Goal: Task Accomplishment & Management: Use online tool/utility

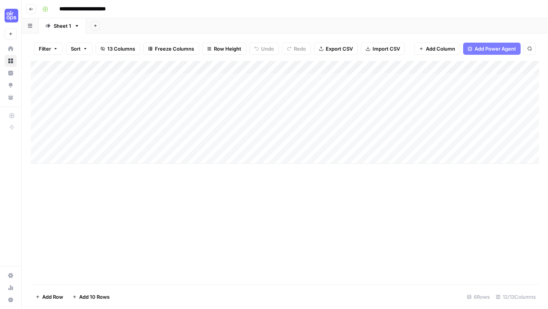
click at [373, 83] on div "Add Column" at bounding box center [285, 112] width 508 height 103
click at [387, 78] on div "Add Column" at bounding box center [285, 112] width 508 height 103
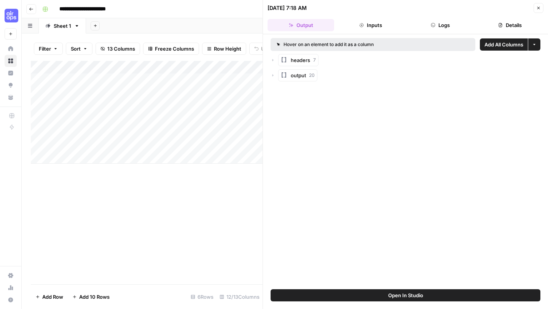
click at [271, 76] on icon "button" at bounding box center [273, 75] width 5 height 5
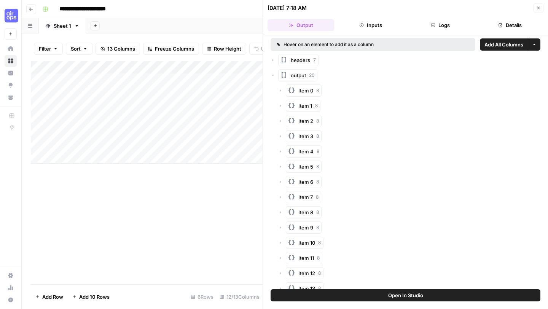
click at [271, 76] on icon "button" at bounding box center [273, 75] width 5 height 5
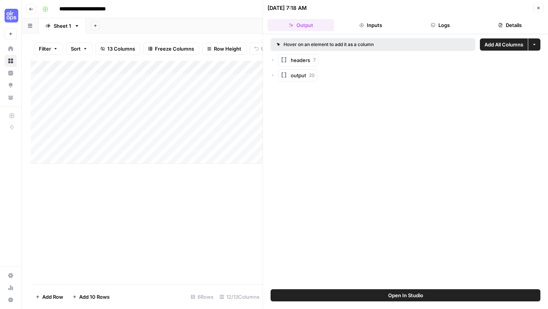
click at [537, 7] on icon "button" at bounding box center [538, 8] width 3 height 3
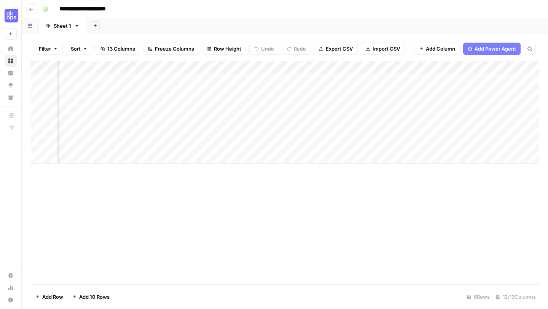
scroll to position [0, 341]
click at [342, 79] on div "Add Column" at bounding box center [285, 112] width 508 height 103
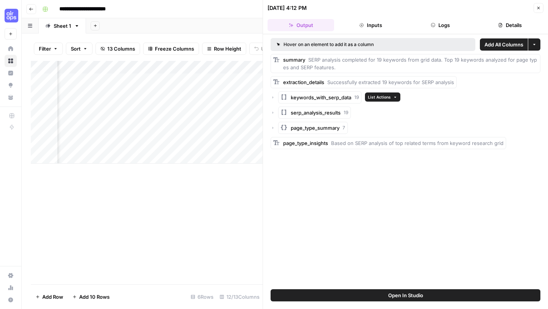
click at [299, 99] on span "keywords_with_serp_data" at bounding box center [321, 98] width 61 height 8
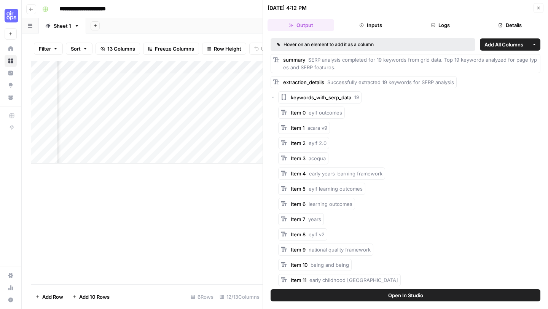
click at [299, 99] on span "keywords_with_serp_data" at bounding box center [321, 98] width 61 height 8
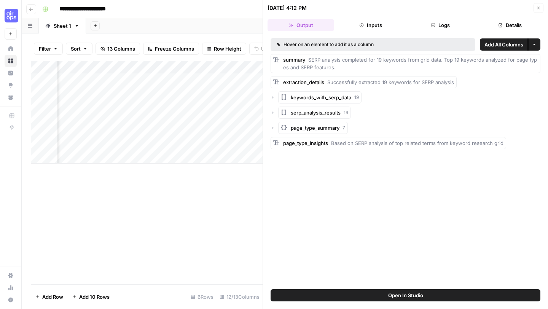
click at [538, 6] on icon "button" at bounding box center [538, 8] width 5 height 5
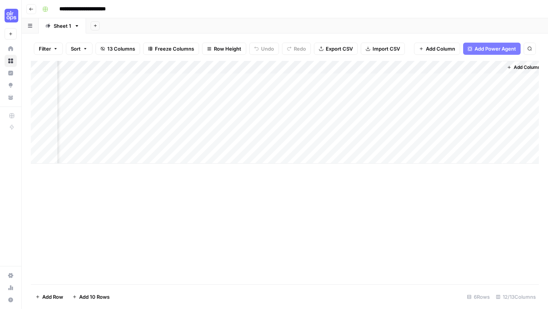
scroll to position [0, 546]
click at [196, 81] on div "Add Column" at bounding box center [285, 112] width 508 height 103
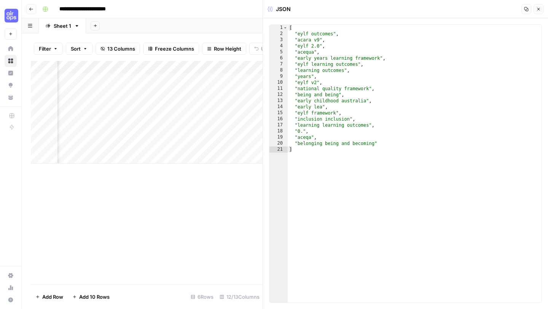
click at [536, 10] on button "Close" at bounding box center [539, 9] width 10 height 10
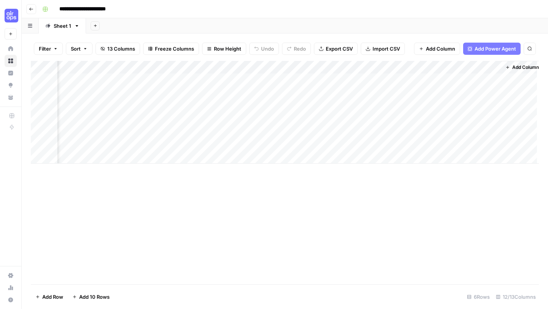
scroll to position [0, 537]
click at [409, 82] on div "Add Column" at bounding box center [285, 112] width 508 height 103
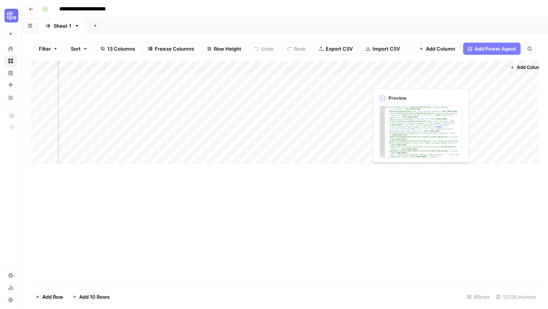
click at [406, 119] on div "Add Column" at bounding box center [285, 112] width 508 height 103
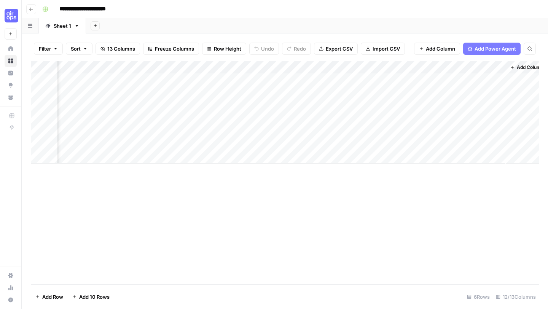
click at [399, 80] on div "Add Column" at bounding box center [285, 112] width 508 height 103
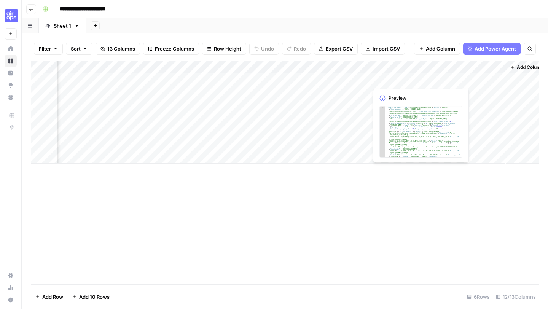
click at [413, 126] on div "Add Column" at bounding box center [285, 112] width 508 height 103
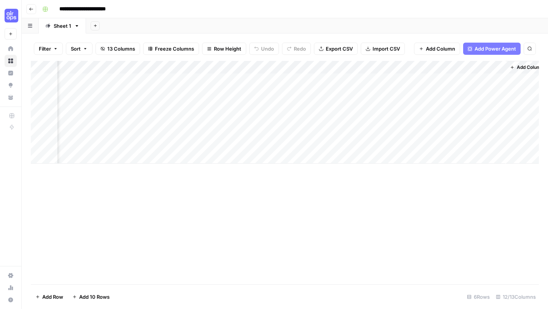
click at [400, 78] on div "Add Column" at bounding box center [285, 112] width 508 height 103
click at [453, 71] on div "Add Column" at bounding box center [285, 112] width 508 height 103
click at [381, 89] on div "Add Column" at bounding box center [285, 112] width 508 height 103
click at [462, 83] on div "Add Column" at bounding box center [285, 112] width 508 height 103
click at [355, 224] on div "Add Column" at bounding box center [285, 172] width 508 height 223
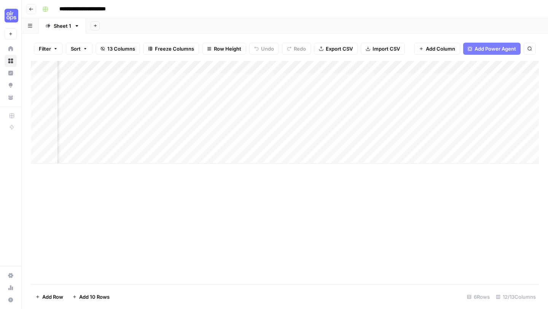
scroll to position [0, 0]
click at [284, 83] on div "Add Column" at bounding box center [285, 112] width 508 height 103
click at [348, 83] on div "Add Column" at bounding box center [285, 112] width 508 height 103
click at [355, 81] on div "Add Column" at bounding box center [285, 112] width 508 height 103
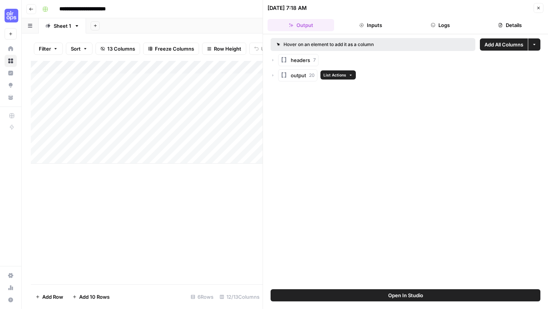
click at [286, 77] on rect "button" at bounding box center [284, 75] width 6 height 6
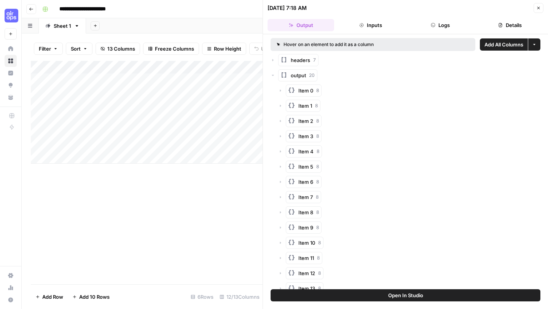
click at [290, 93] on rect "button" at bounding box center [291, 90] width 6 height 6
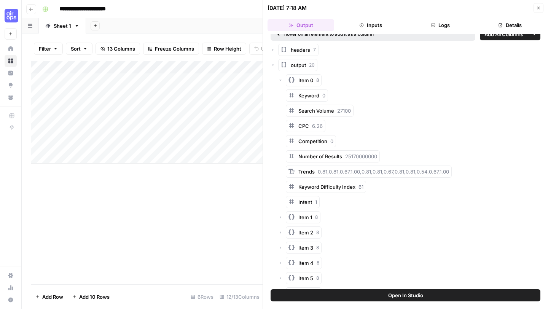
scroll to position [11, 0]
click at [226, 206] on div "Add Column" at bounding box center [147, 172] width 232 height 223
click at [540, 7] on icon "button" at bounding box center [538, 8] width 5 height 5
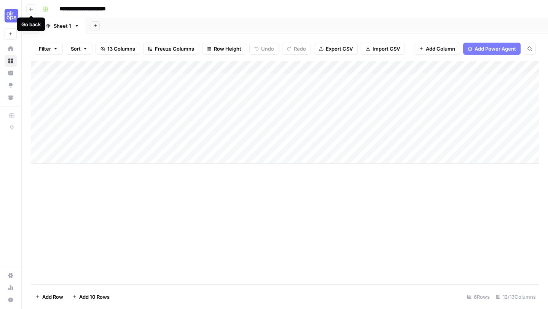
click at [29, 10] on icon "button" at bounding box center [31, 9] width 5 height 5
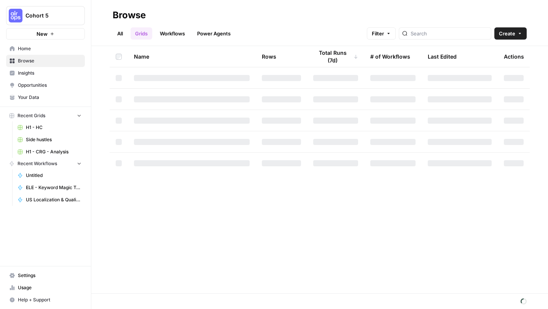
click at [176, 35] on link "Workflows" at bounding box center [172, 33] width 34 height 12
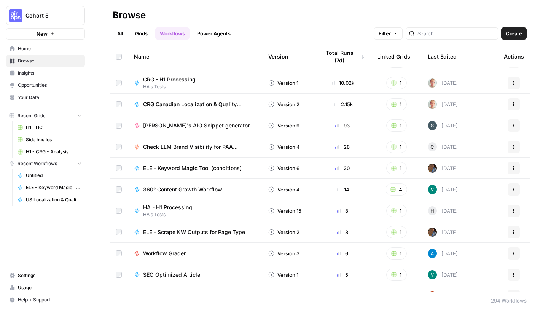
scroll to position [60, 0]
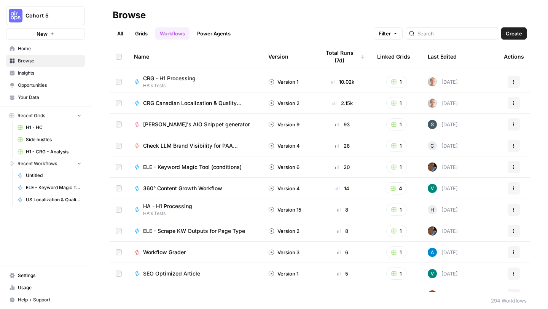
click at [176, 169] on span "ELE - Keyword Magic Tool (conditions)" at bounding box center [192, 167] width 99 height 8
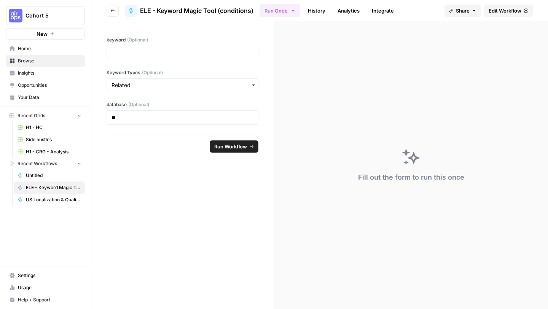
click at [491, 11] on span "Edit Workflow" at bounding box center [505, 11] width 33 height 8
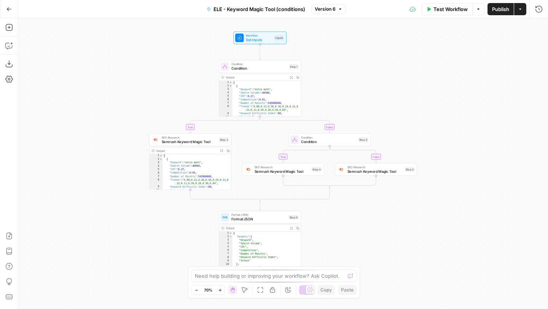
click at [220, 292] on button "Zoom In" at bounding box center [219, 289] width 9 height 9
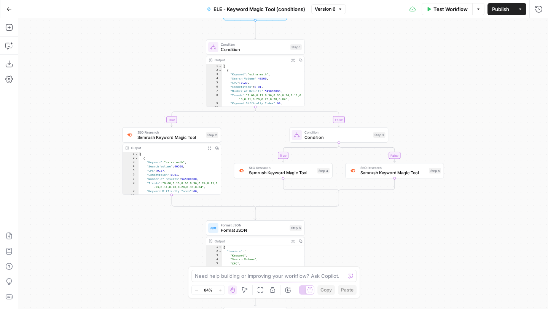
click at [220, 292] on button "Zoom In" at bounding box center [219, 289] width 9 height 9
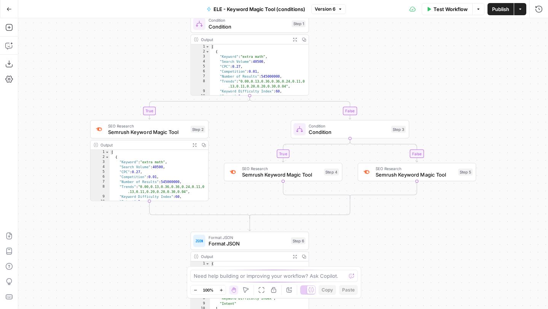
click at [220, 292] on button "Zoom In" at bounding box center [221, 289] width 9 height 9
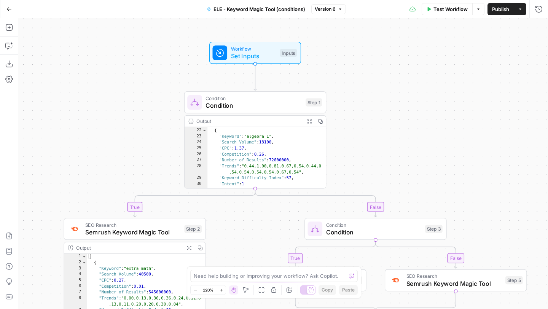
scroll to position [113, 0]
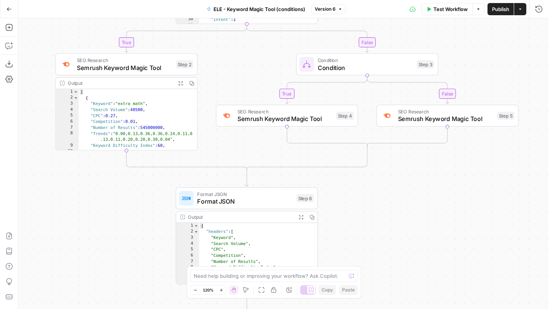
click at [12, 9] on button "Go Back" at bounding box center [9, 9] width 14 height 14
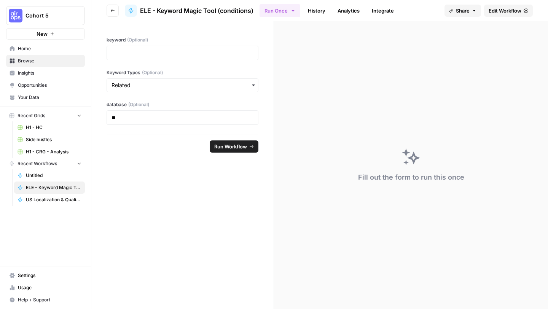
click at [113, 12] on icon "button" at bounding box center [112, 10] width 5 height 5
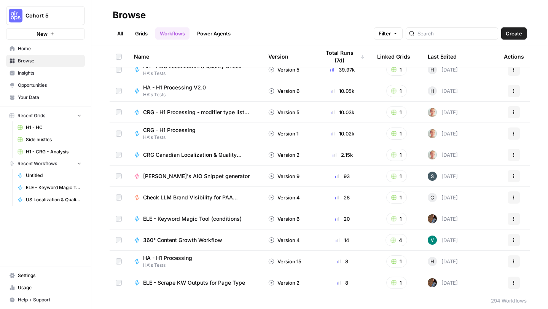
scroll to position [9, 0]
click at [140, 34] on link "Grids" at bounding box center [142, 33] width 22 height 12
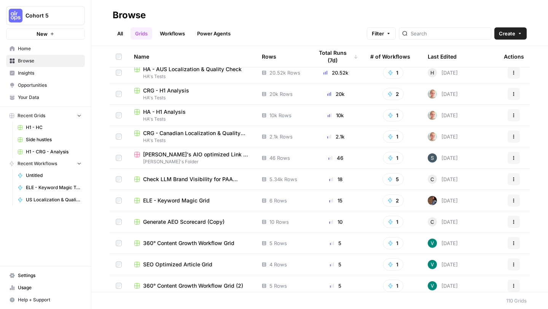
scroll to position [6, 0]
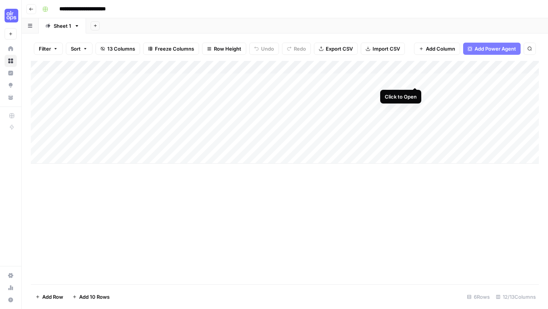
click at [416, 81] on div "Add Column" at bounding box center [285, 112] width 508 height 103
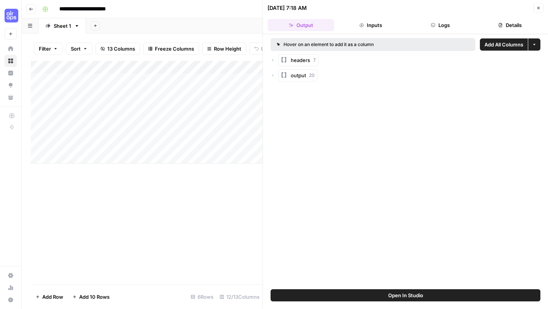
click at [273, 61] on icon "button" at bounding box center [273, 60] width 5 height 5
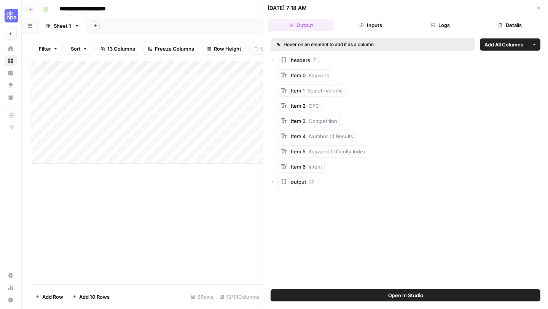
click at [274, 60] on icon "button" at bounding box center [273, 60] width 5 height 5
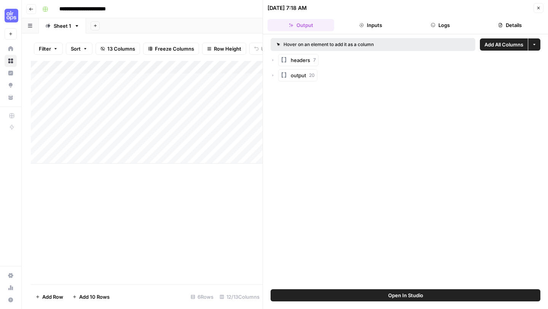
click at [275, 77] on div "output 20" at bounding box center [406, 75] width 270 height 12
click at [274, 76] on icon "button" at bounding box center [273, 75] width 5 height 5
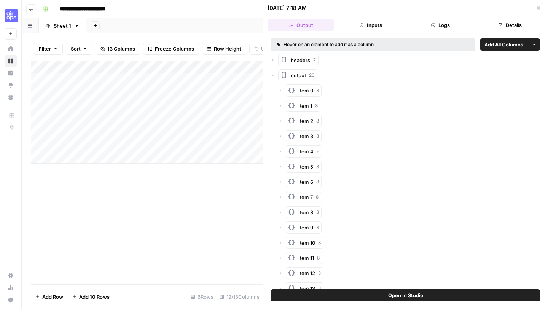
click at [282, 91] on icon "button" at bounding box center [280, 90] width 5 height 5
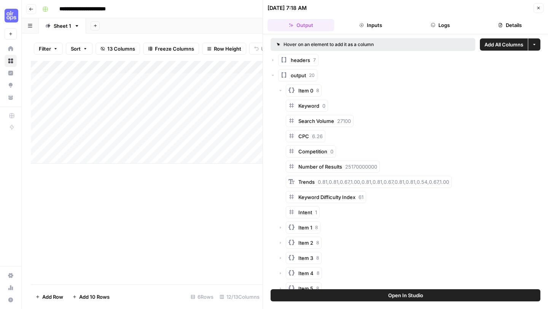
click at [282, 91] on icon "button" at bounding box center [280, 90] width 5 height 5
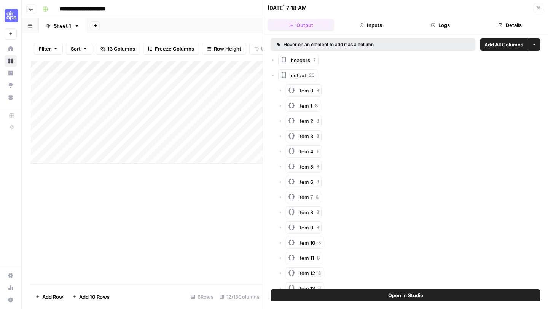
click at [280, 120] on icon "button" at bounding box center [280, 121] width 1 height 2
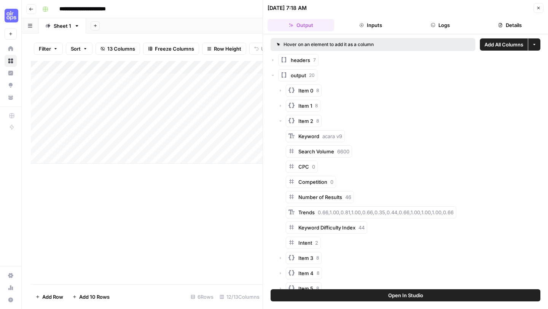
click at [280, 121] on icon "button" at bounding box center [280, 121] width 2 height 1
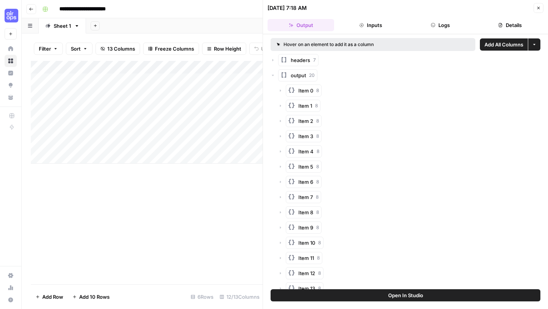
click at [282, 136] on icon "button" at bounding box center [280, 136] width 5 height 5
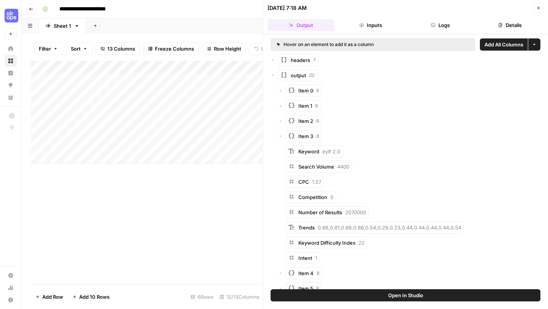
click at [282, 136] on icon "button" at bounding box center [280, 136] width 5 height 5
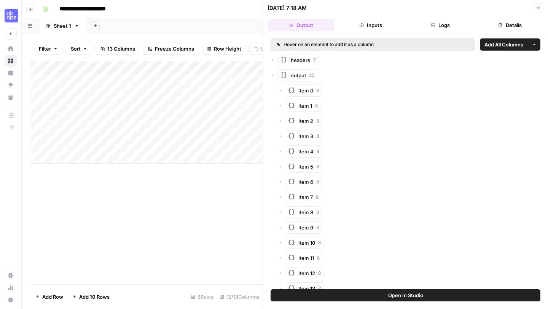
click at [280, 152] on icon "button" at bounding box center [280, 151] width 1 height 2
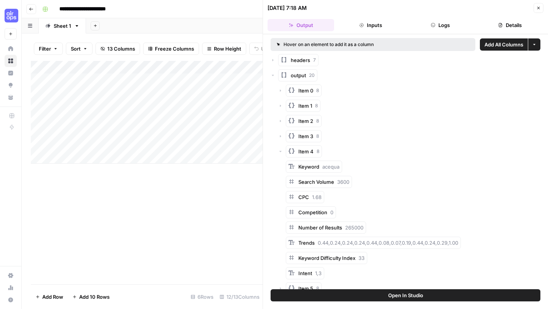
click at [280, 152] on icon "button" at bounding box center [280, 151] width 5 height 5
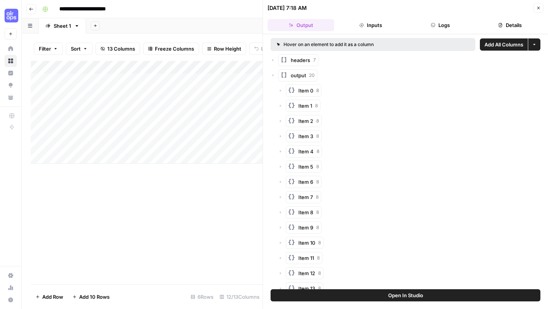
click at [283, 169] on div "Item 5 8" at bounding box center [409, 167] width 262 height 12
click at [280, 166] on icon "button" at bounding box center [280, 166] width 5 height 5
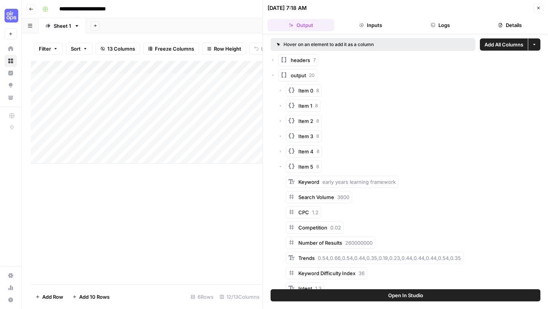
click at [280, 166] on icon "button" at bounding box center [280, 166] width 5 height 5
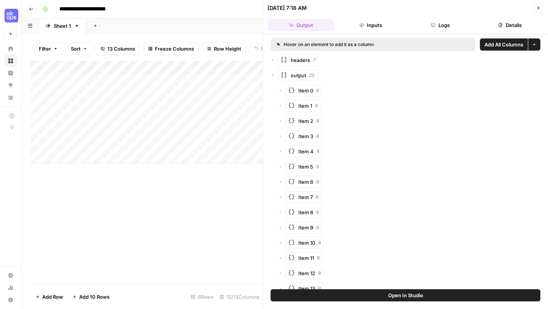
click at [282, 196] on icon "button" at bounding box center [280, 197] width 5 height 5
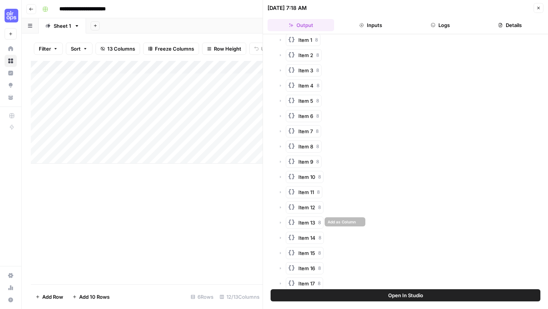
scroll to position [100, 0]
